Goal: Information Seeking & Learning: Check status

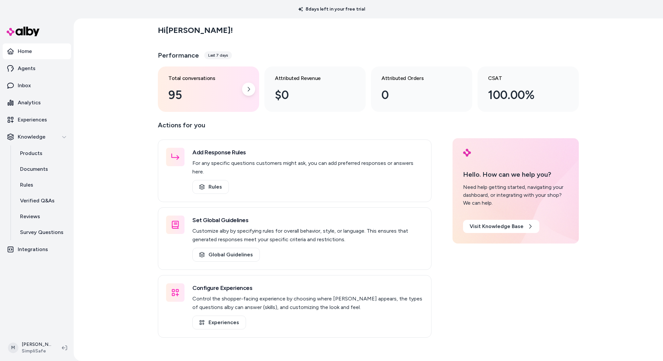
click at [215, 112] on div "Total conversations 95" at bounding box center [208, 88] width 101 height 45
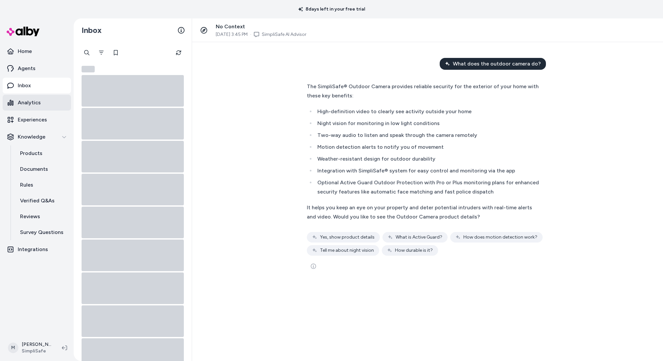
click at [42, 105] on link "Analytics" at bounding box center [37, 103] width 68 height 16
